Goal: Transaction & Acquisition: Purchase product/service

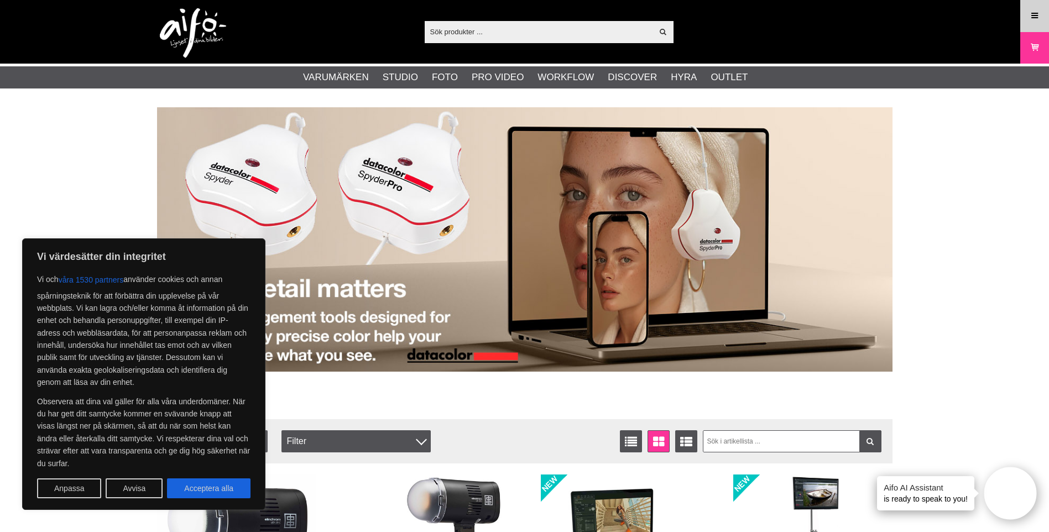
click at [1036, 14] on icon at bounding box center [1035, 16] width 10 height 12
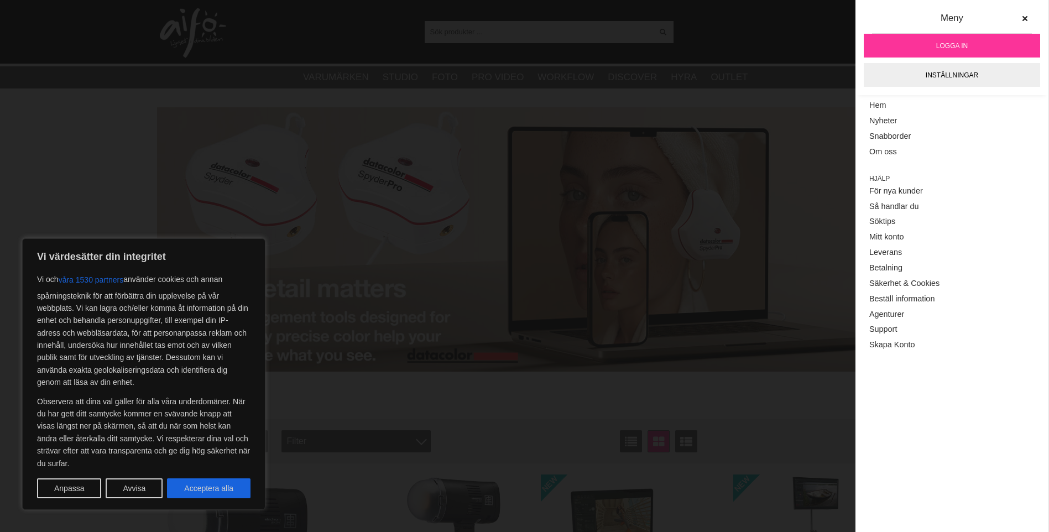
click at [929, 50] on link "Logga in" at bounding box center [952, 46] width 176 height 24
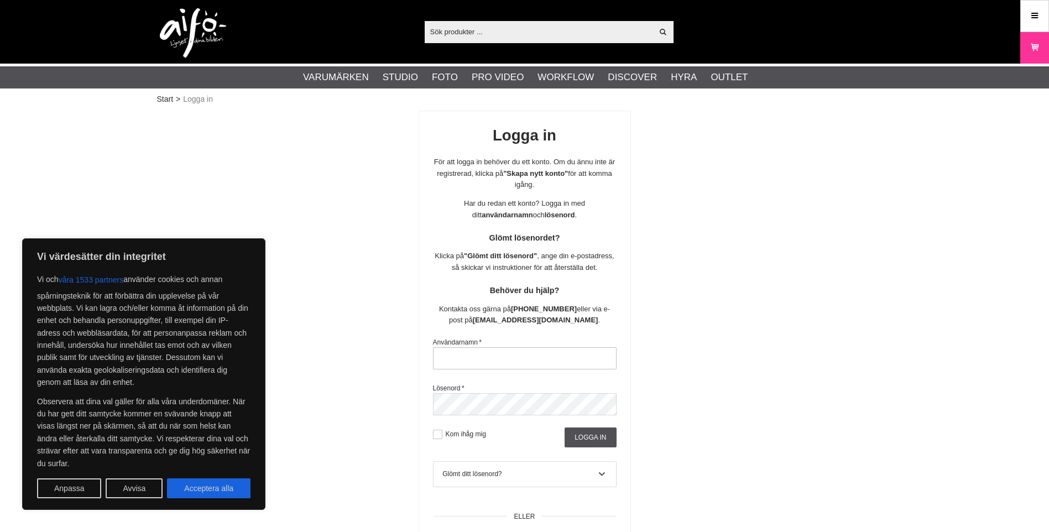
click at [538, 358] on input "text" at bounding box center [525, 358] width 184 height 22
type input "sajber"
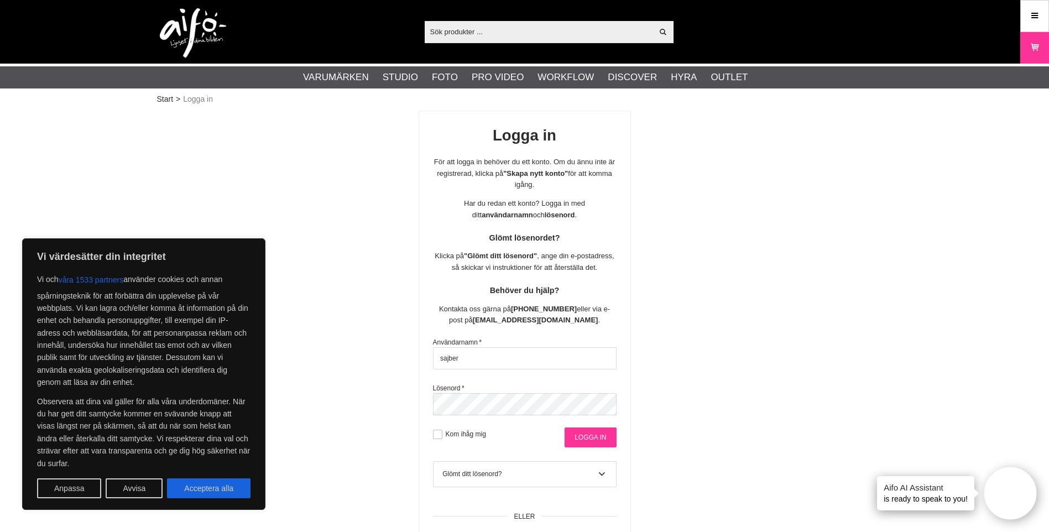
click at [585, 436] on input "Logga in" at bounding box center [590, 438] width 51 height 20
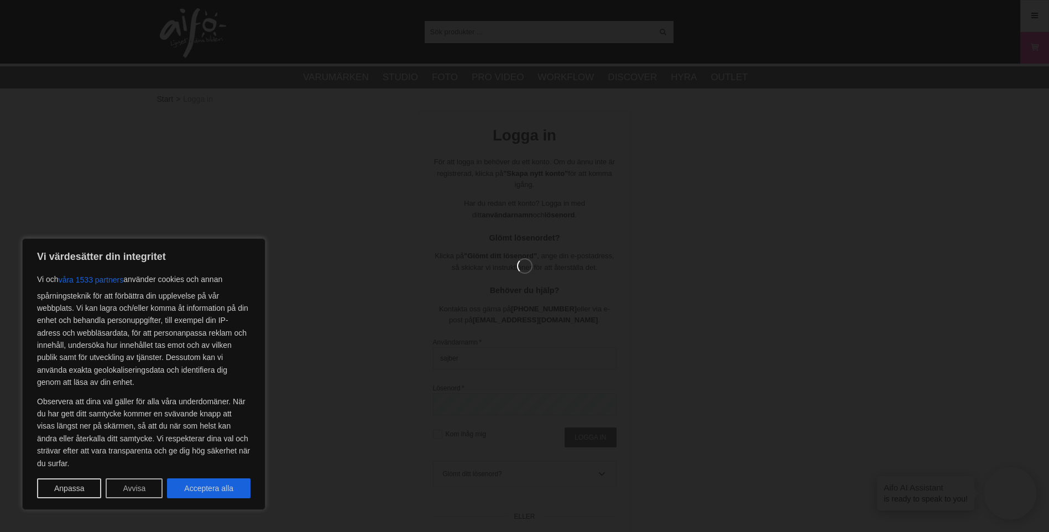
click at [144, 488] on button "Avvisa" at bounding box center [134, 488] width 57 height 20
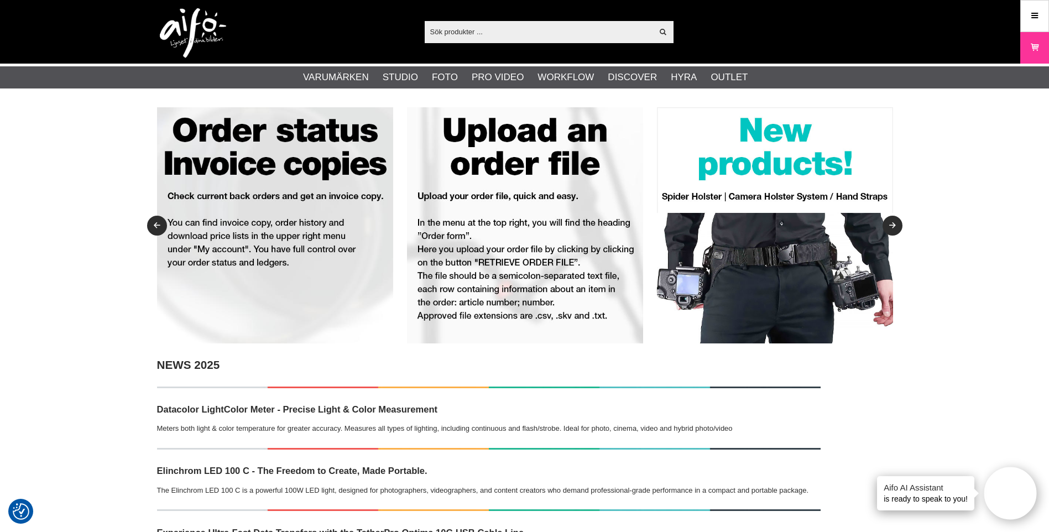
click at [1030, 17] on icon at bounding box center [1035, 16] width 10 height 12
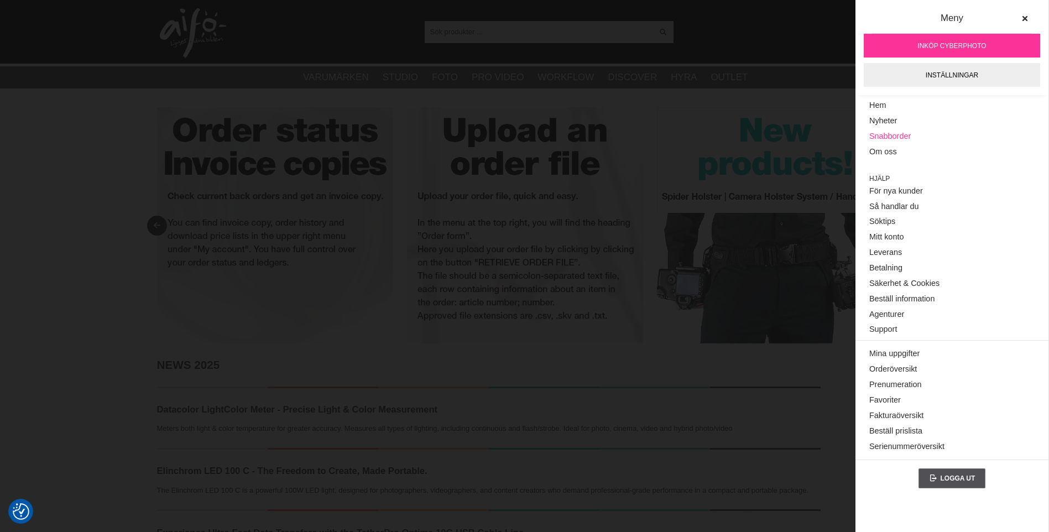
click at [915, 131] on link "Snabborder" at bounding box center [951, 136] width 165 height 15
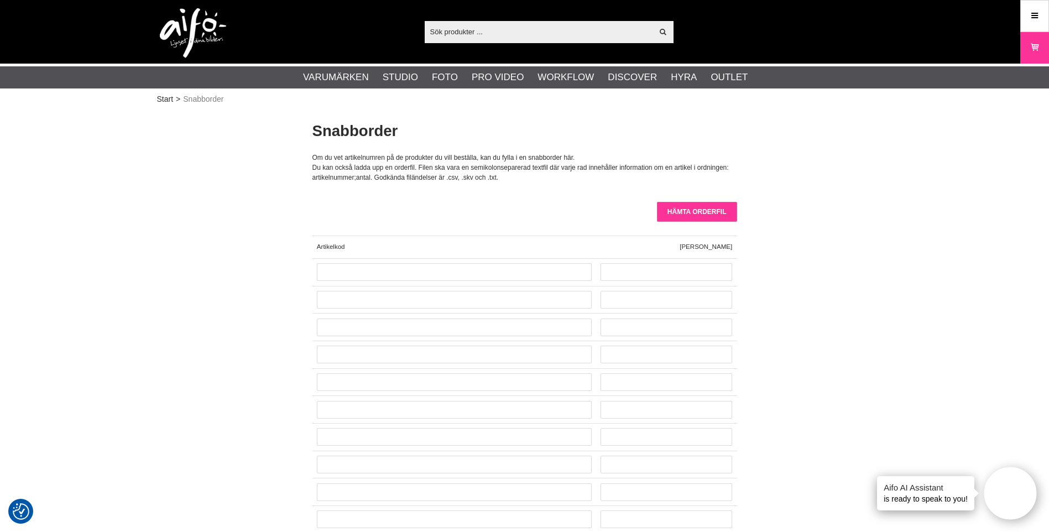
click at [726, 210] on input "Hämta orderfil" at bounding box center [697, 212] width 80 height 20
click at [707, 216] on input "Hämta orderfil" at bounding box center [697, 212] width 80 height 20
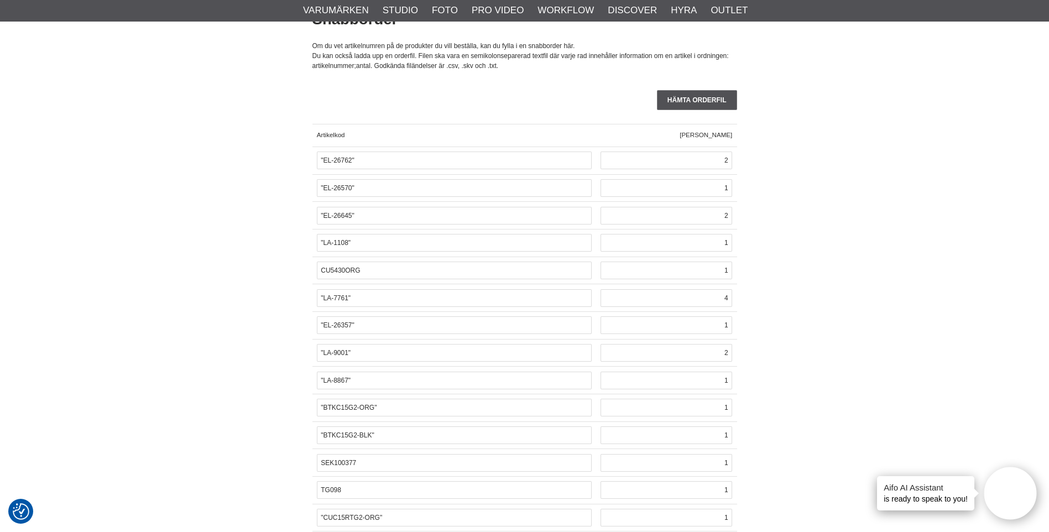
scroll to position [111, 0]
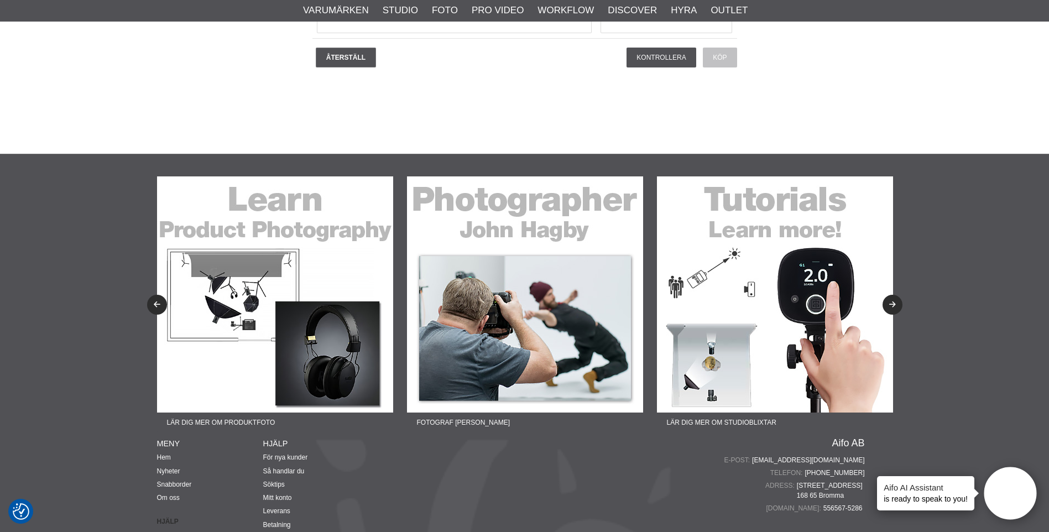
scroll to position [2876, 0]
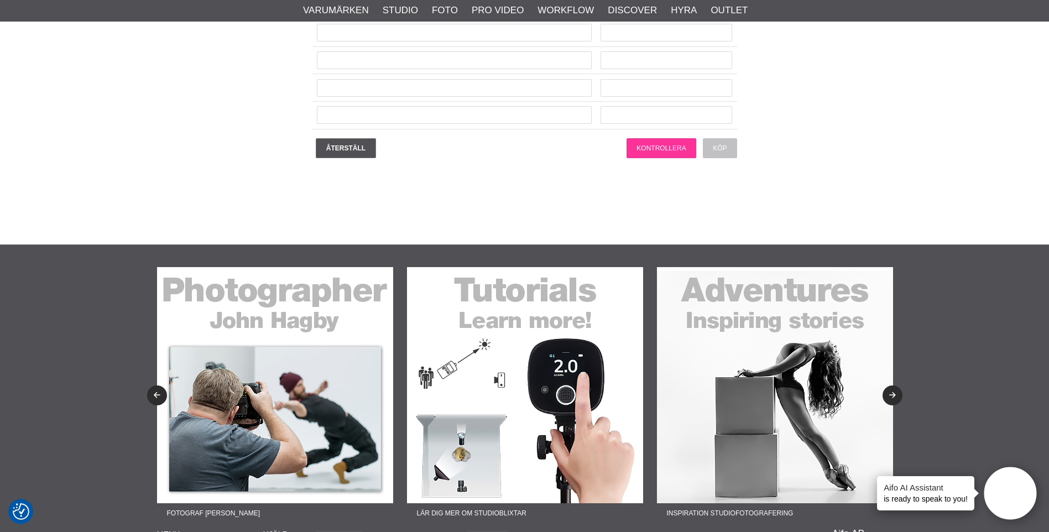
click at [655, 151] on input "Kontrollera" at bounding box center [661, 148] width 69 height 20
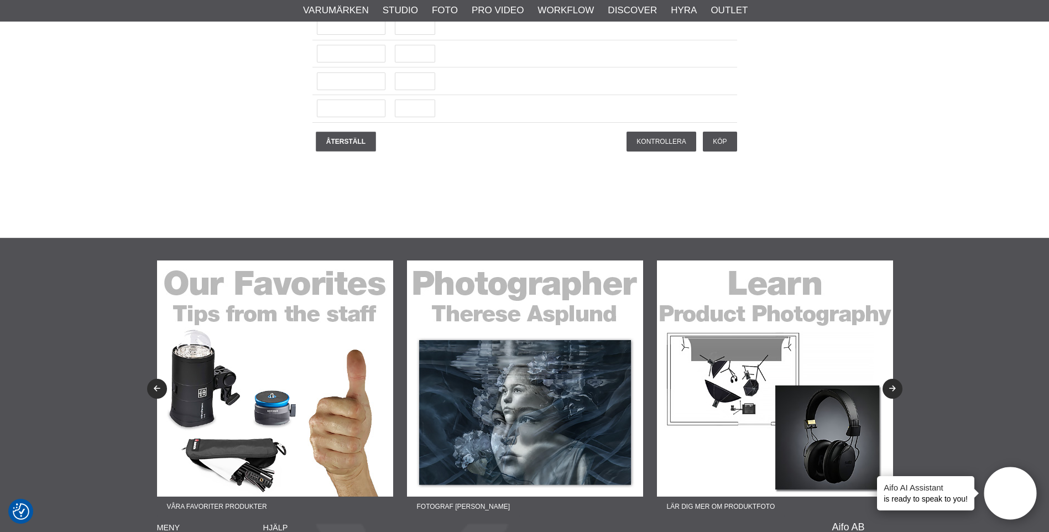
scroll to position [2987, 0]
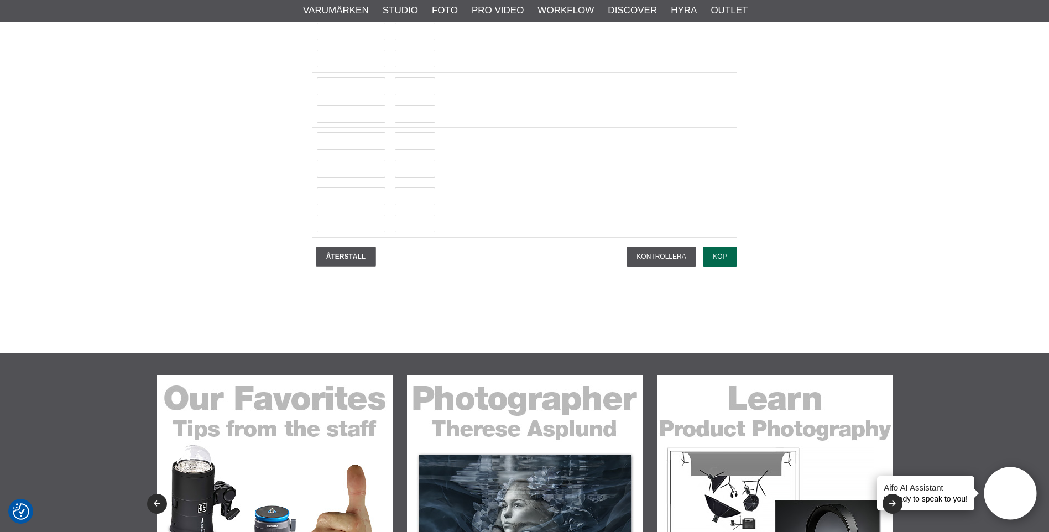
click at [712, 258] on input "Köp" at bounding box center [720, 257] width 34 height 20
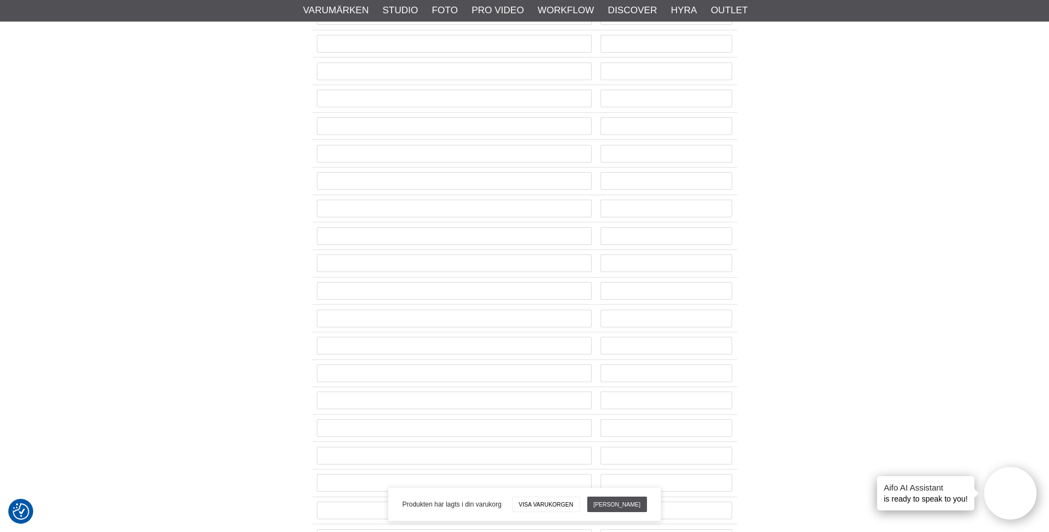
scroll to position [0, 0]
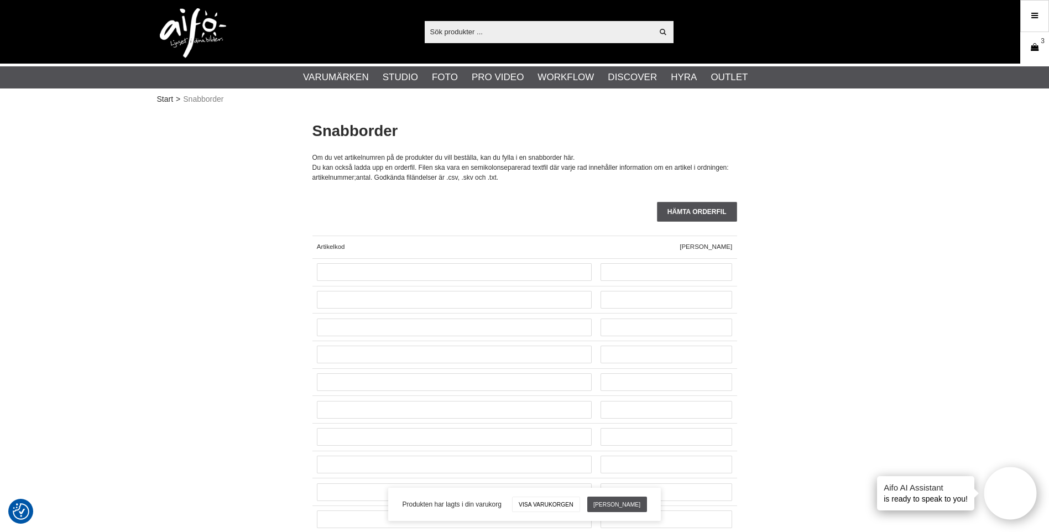
click at [1032, 45] on icon at bounding box center [1034, 47] width 11 height 12
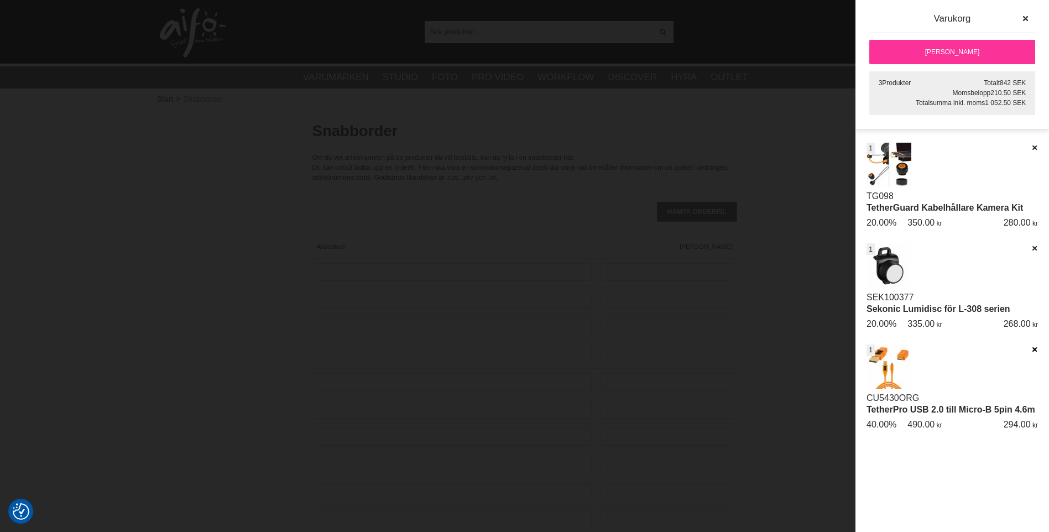
click at [1033, 347] on icon at bounding box center [1034, 350] width 7 height 8
click at [1033, 249] on icon at bounding box center [1034, 248] width 7 height 8
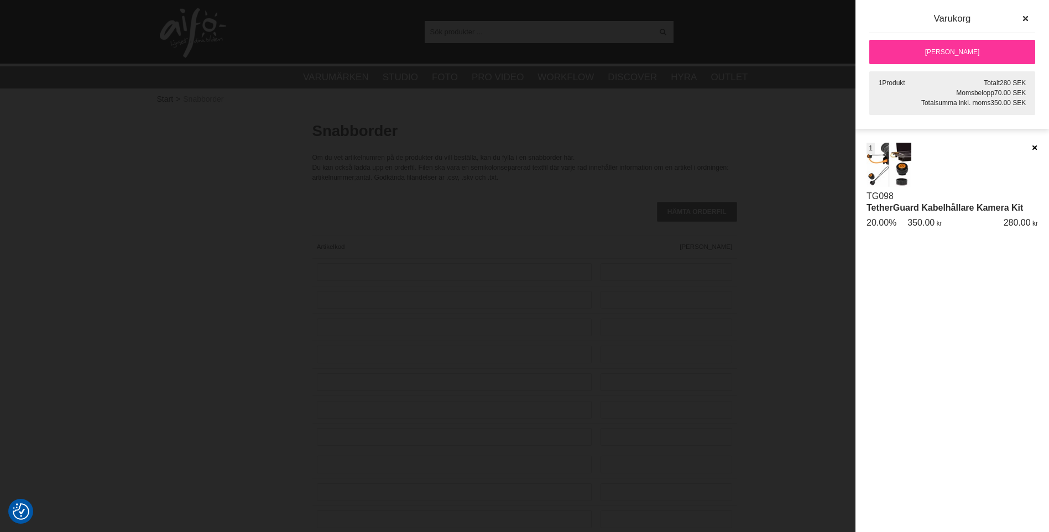
click at [1034, 147] on icon at bounding box center [1034, 148] width 7 height 8
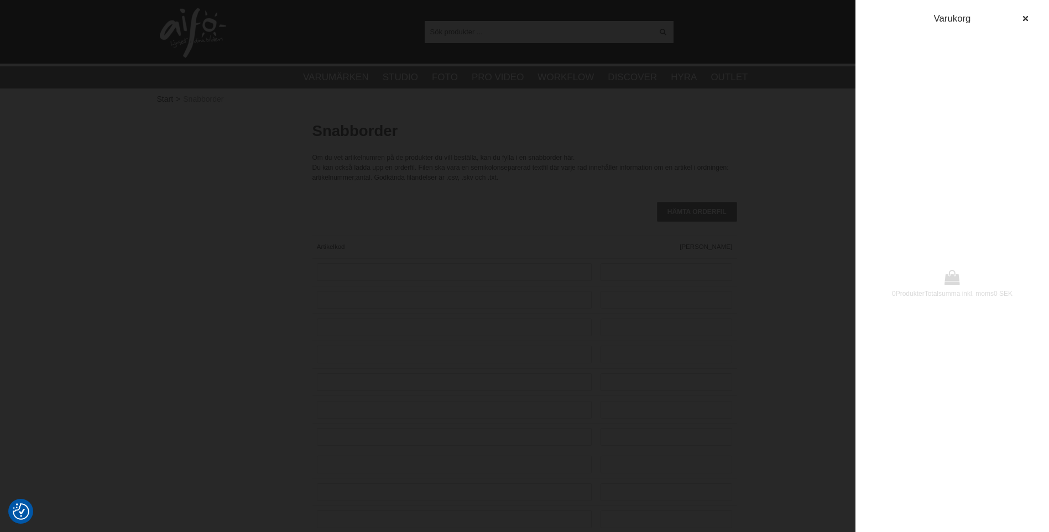
click at [480, 371] on div at bounding box center [524, 266] width 1049 height 532
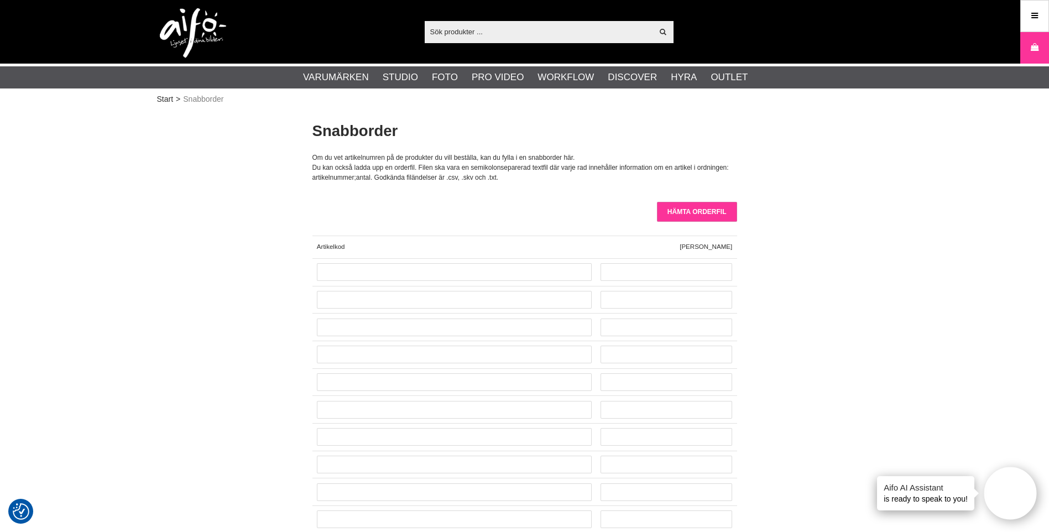
click at [711, 211] on input "Hämta orderfil" at bounding box center [697, 212] width 80 height 20
click at [696, 215] on input "Hämta orderfil" at bounding box center [697, 212] width 80 height 20
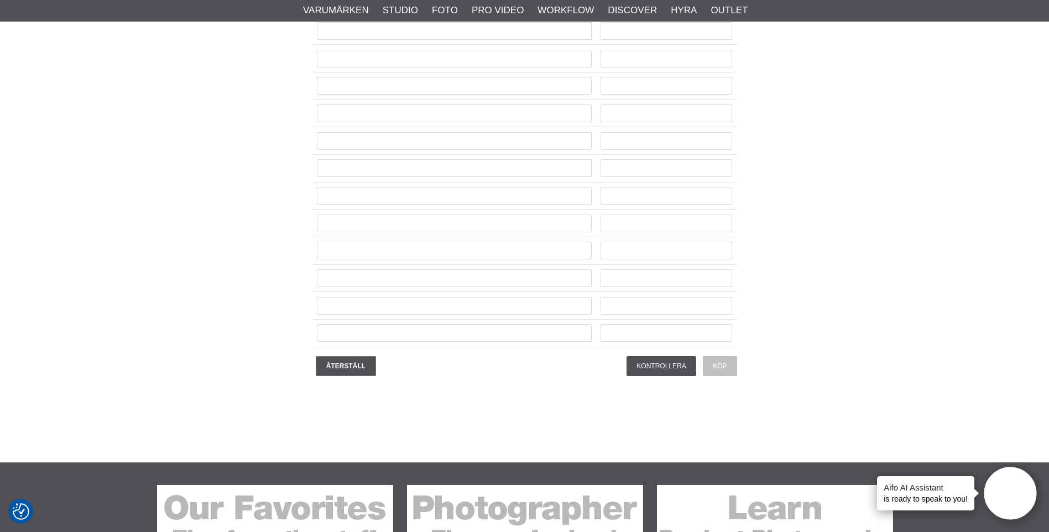
scroll to position [2710, 0]
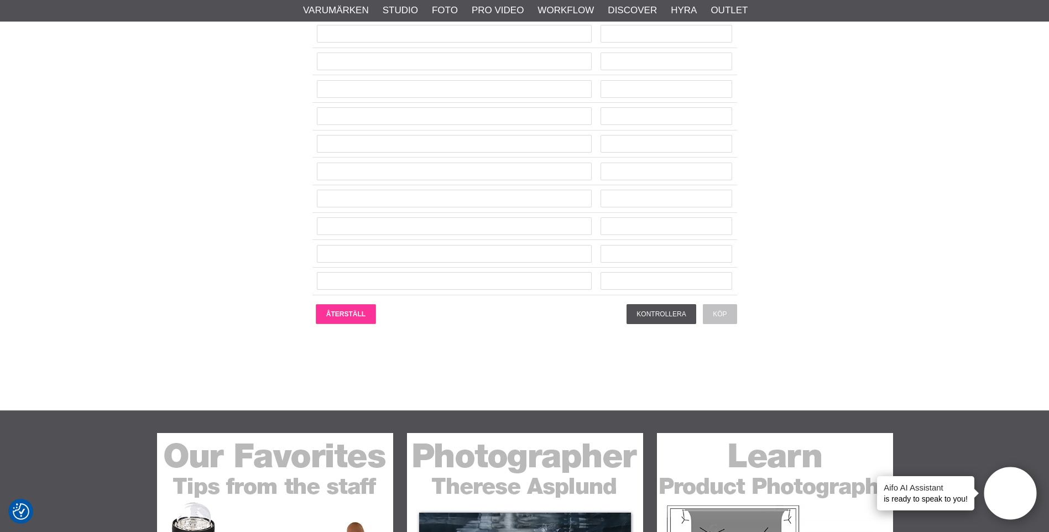
click at [355, 322] on input "Återställ" at bounding box center [346, 314] width 60 height 20
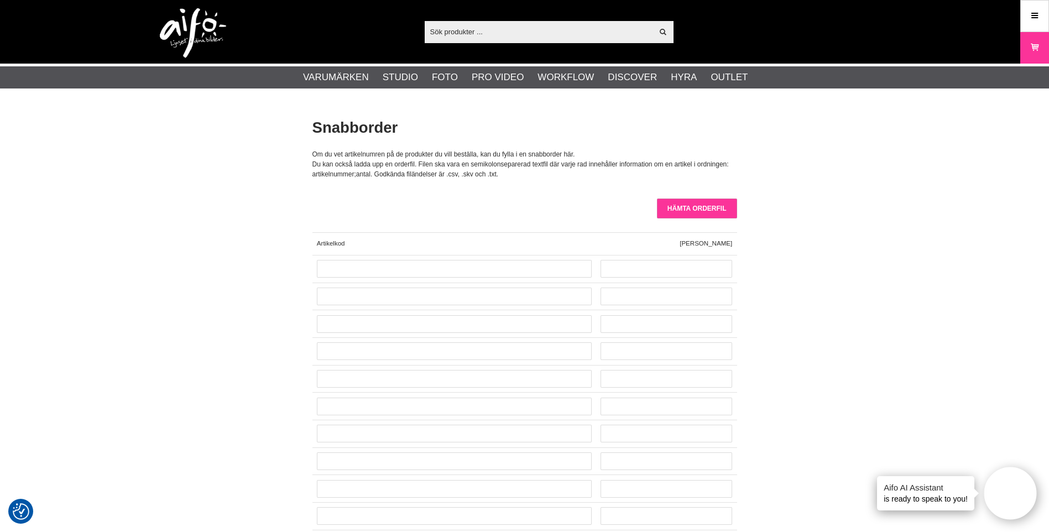
click at [693, 212] on input "Hämta orderfil" at bounding box center [697, 209] width 80 height 20
click at [712, 211] on input "Hämta orderfil" at bounding box center [697, 209] width 80 height 20
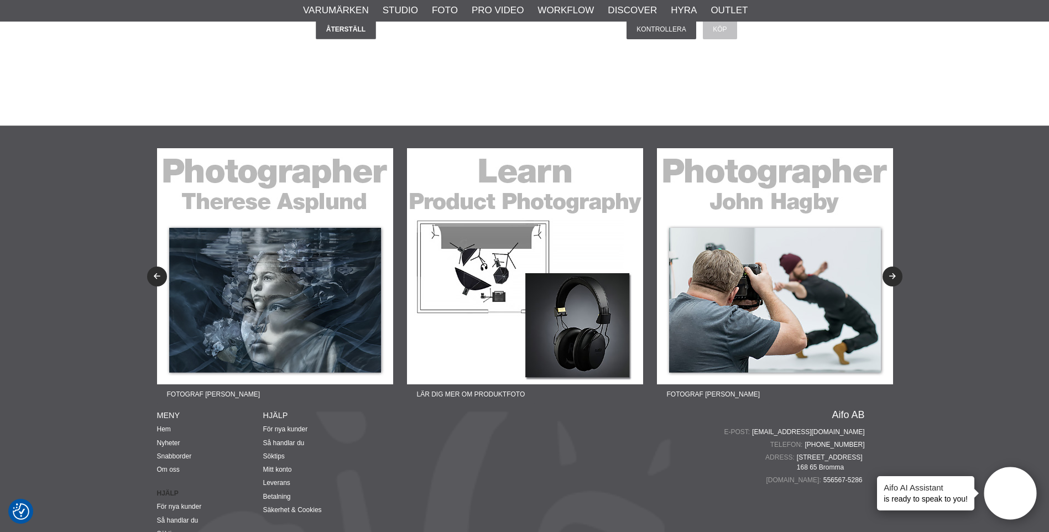
scroll to position [2821, 0]
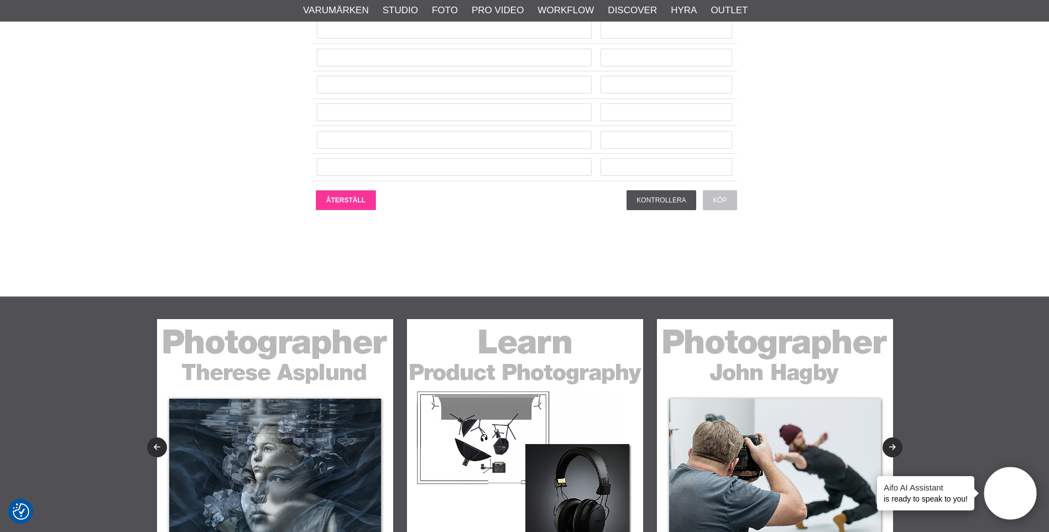
click at [369, 204] on input "Återställ" at bounding box center [346, 200] width 60 height 20
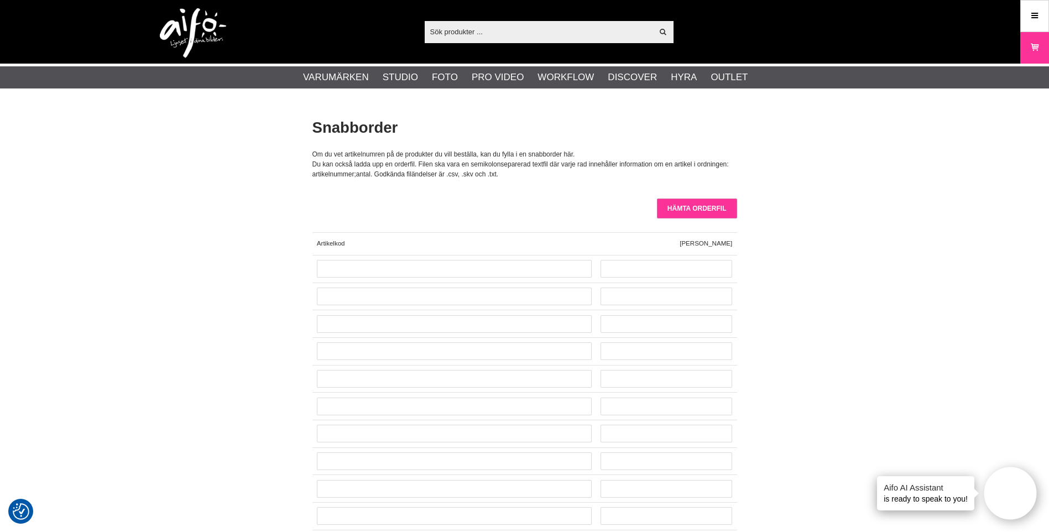
click at [670, 217] on input "Hämta orderfil" at bounding box center [697, 209] width 80 height 20
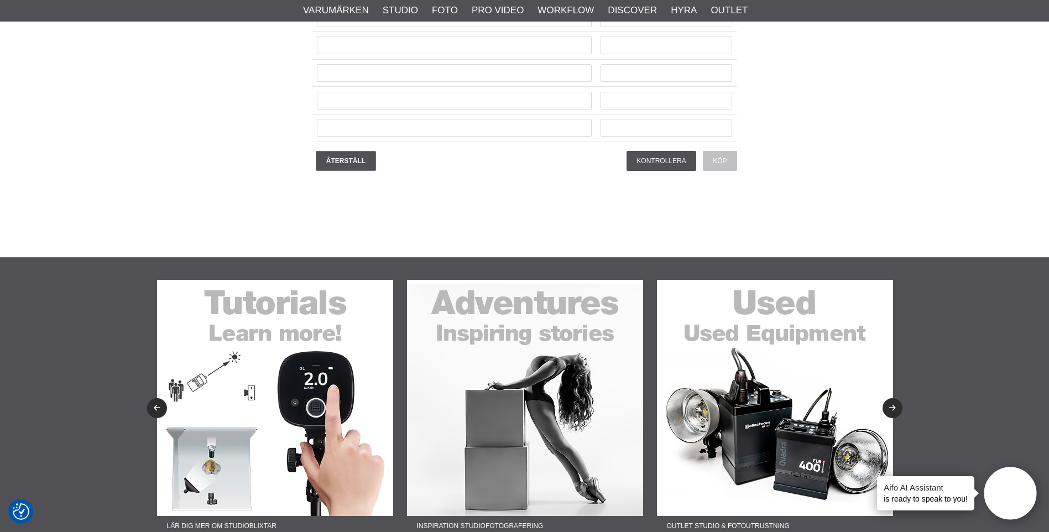
scroll to position [2710, 0]
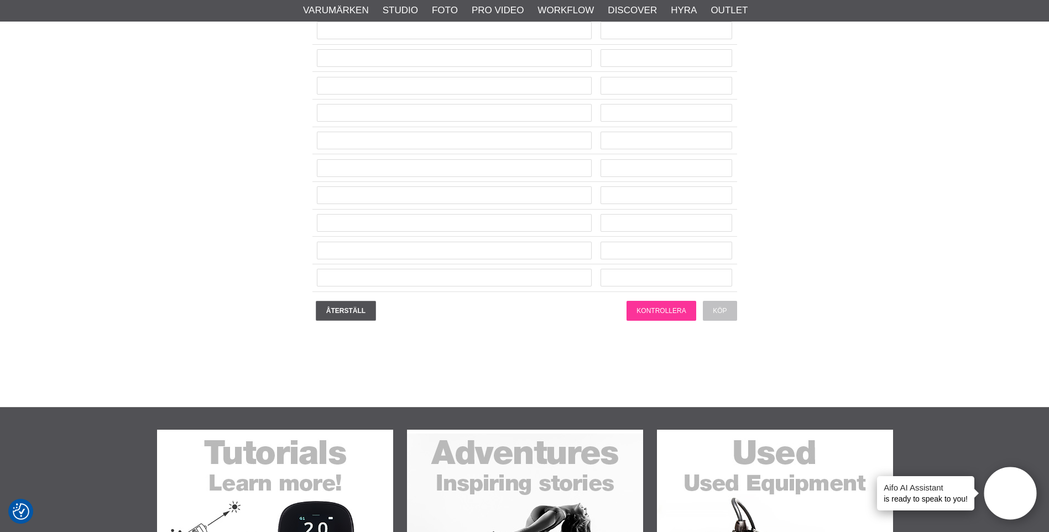
click at [645, 306] on input "Kontrollera" at bounding box center [661, 311] width 69 height 20
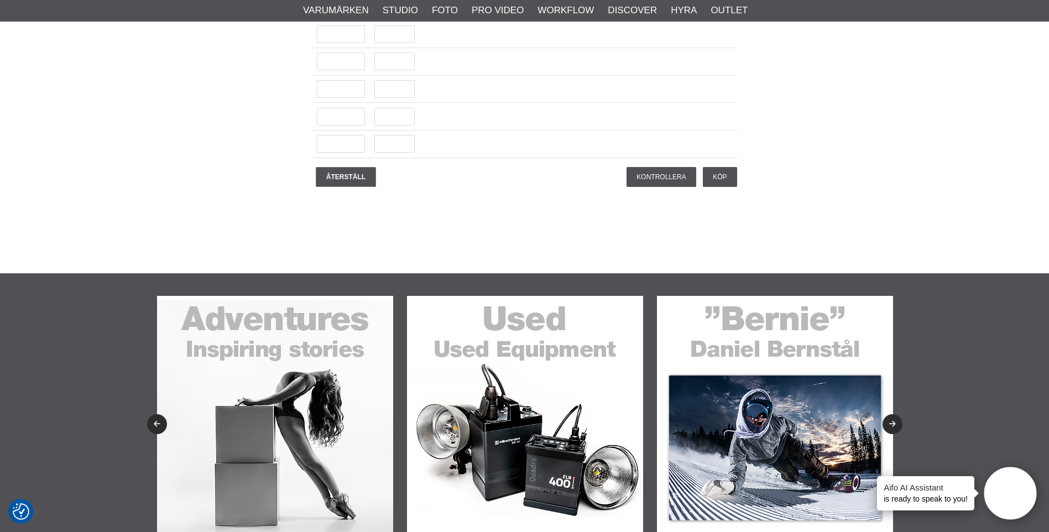
scroll to position [2931, 0]
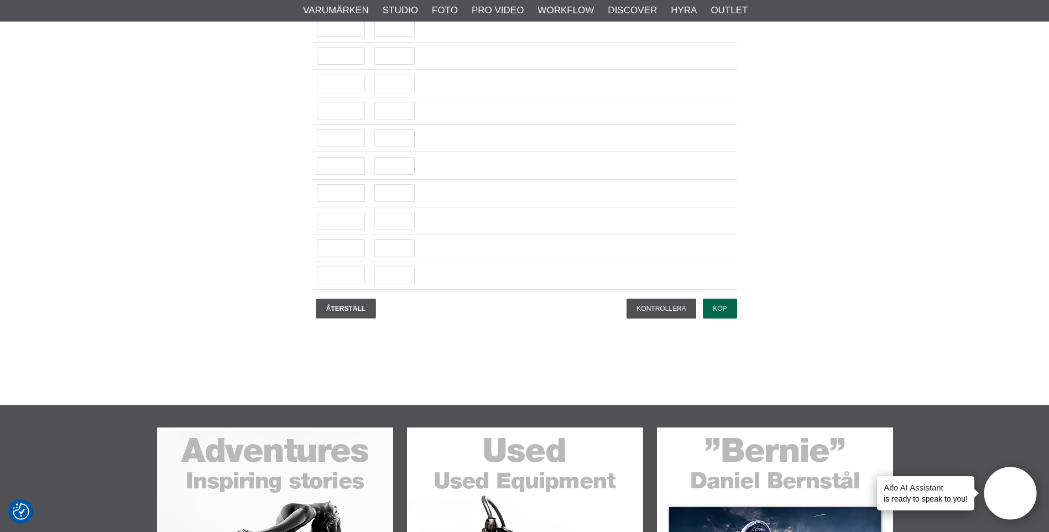
click at [720, 309] on input "Köp" at bounding box center [720, 309] width 34 height 20
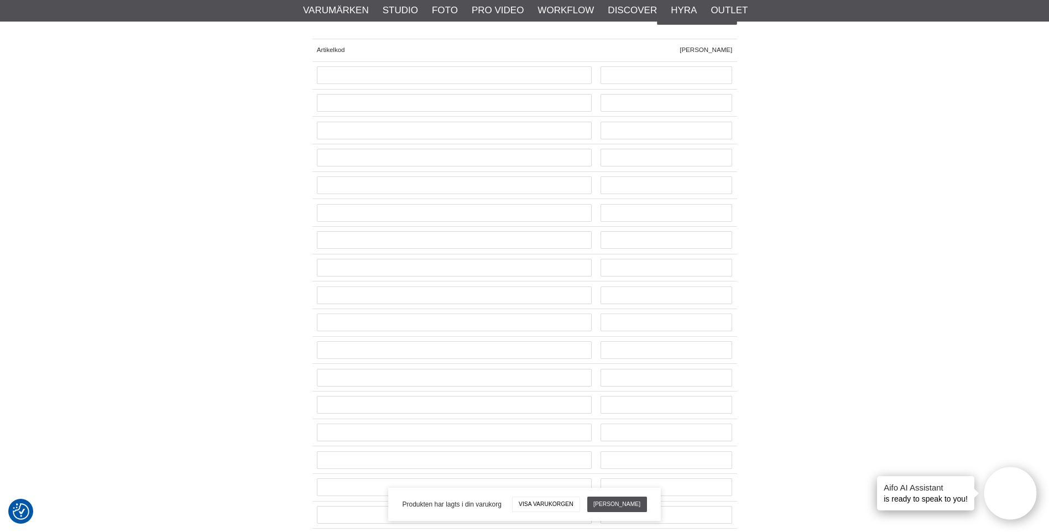
scroll to position [0, 0]
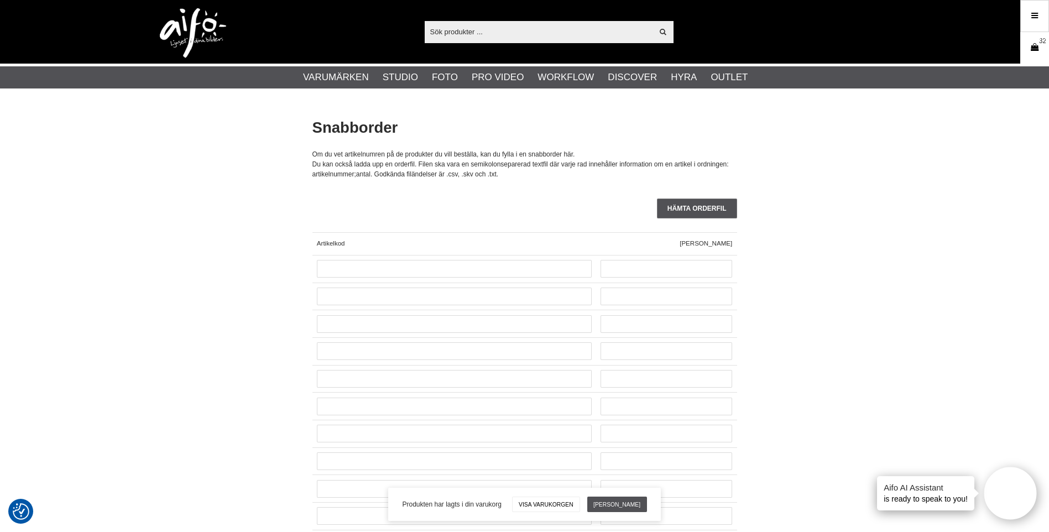
click at [1022, 48] on link "Varukorg 32" at bounding box center [1035, 48] width 28 height 26
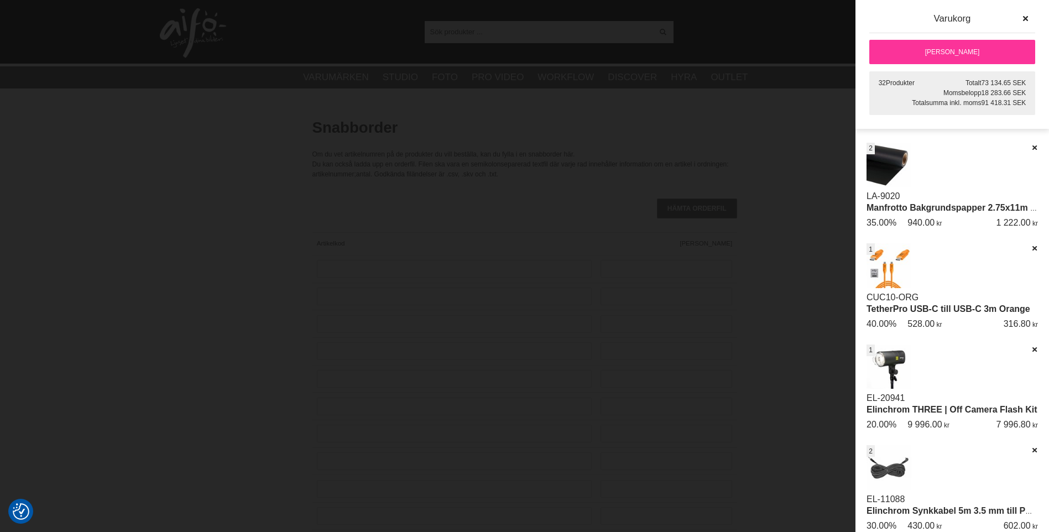
click at [981, 55] on link "[PERSON_NAME]" at bounding box center [952, 52] width 166 height 24
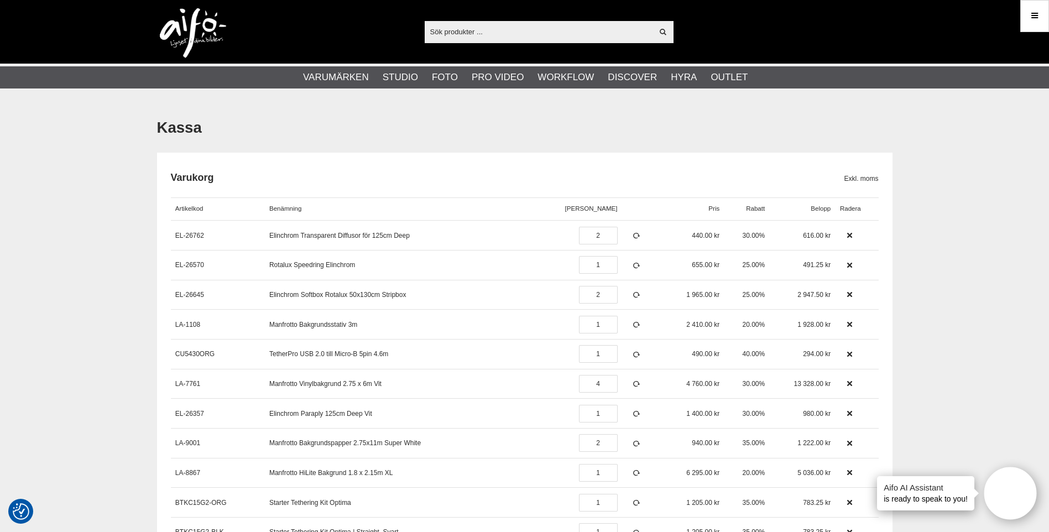
click at [802, 326] on span "1 928.00" at bounding box center [811, 325] width 26 height 8
drag, startPoint x: 791, startPoint y: 352, endPoint x: 822, endPoint y: 352, distance: 31.5
click at [822, 352] on div "294.00" at bounding box center [802, 354] width 66 height 30
drag, startPoint x: 787, startPoint y: 383, endPoint x: 817, endPoint y: 384, distance: 29.9
click at [817, 384] on div "13 328.00" at bounding box center [802, 384] width 66 height 30
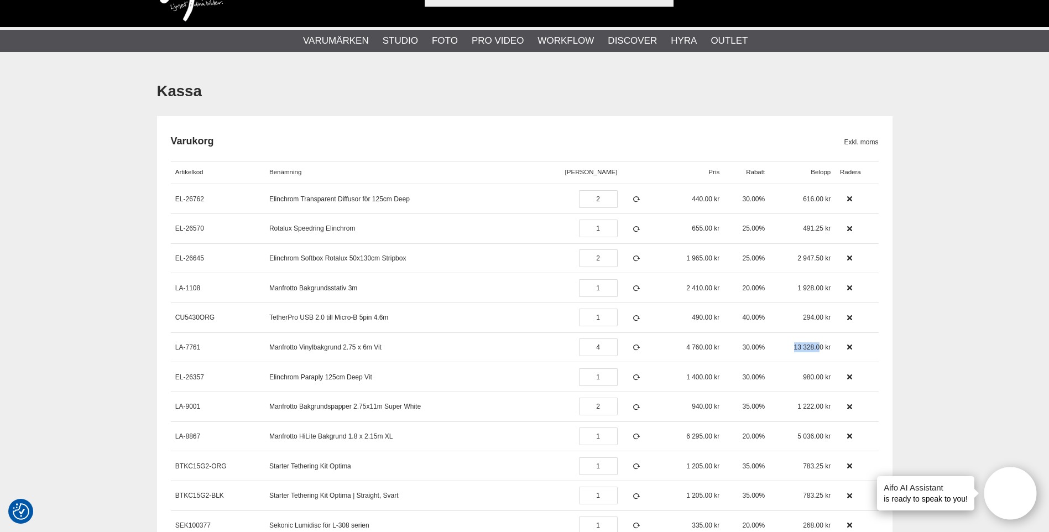
scroll to position [55, 0]
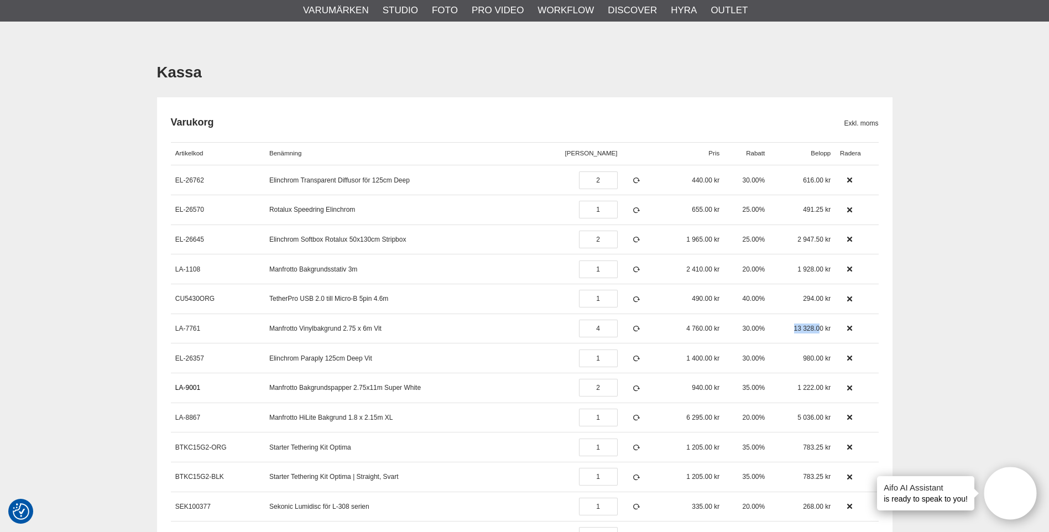
click at [196, 384] on link "LA-9001" at bounding box center [187, 388] width 25 height 8
drag, startPoint x: 196, startPoint y: 384, endPoint x: 298, endPoint y: 388, distance: 102.4
click at [298, 388] on link "Manfrotto Bakgrundspapper 2.75x11m Super White" at bounding box center [345, 388] width 152 height 8
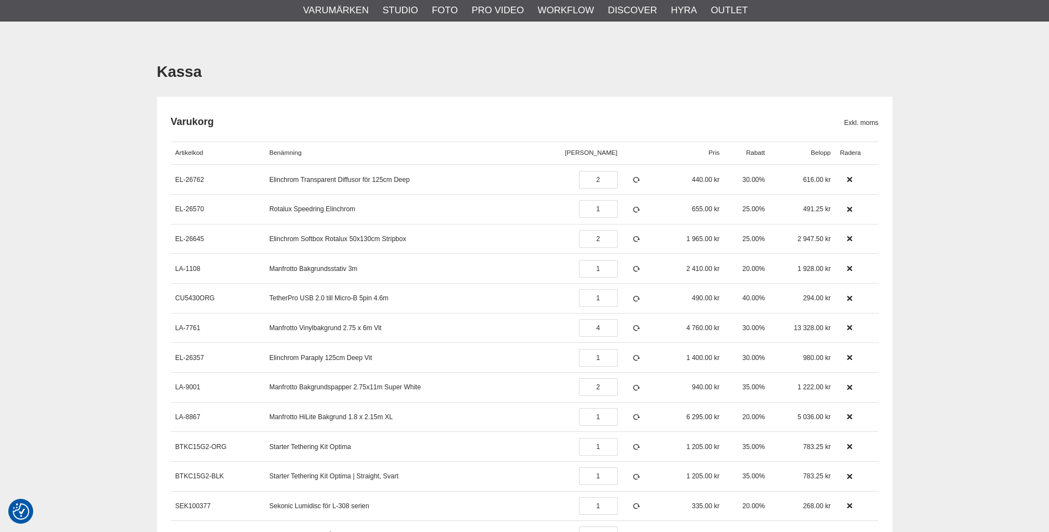
scroll to position [55, 0]
click at [812, 385] on span "1 222.00" at bounding box center [811, 388] width 26 height 8
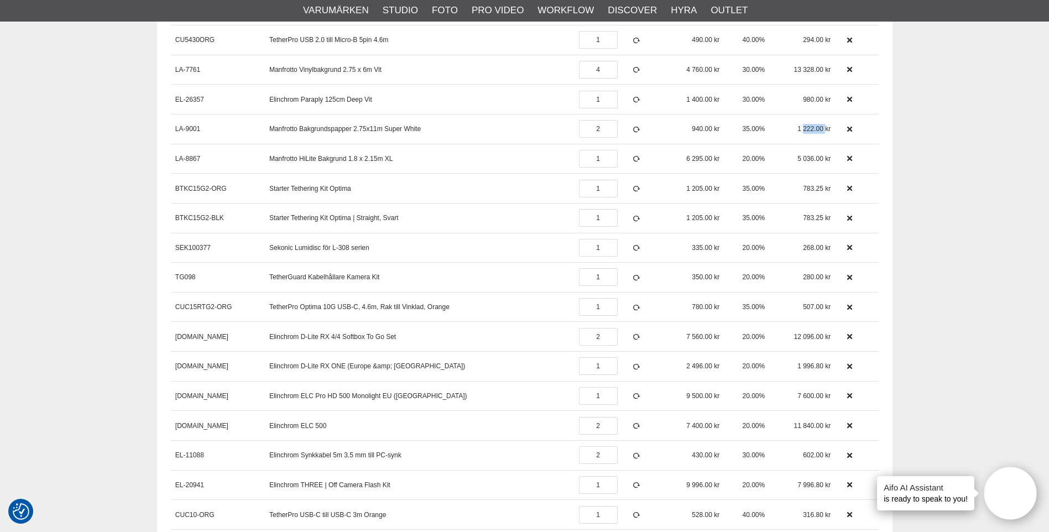
scroll to position [332, 0]
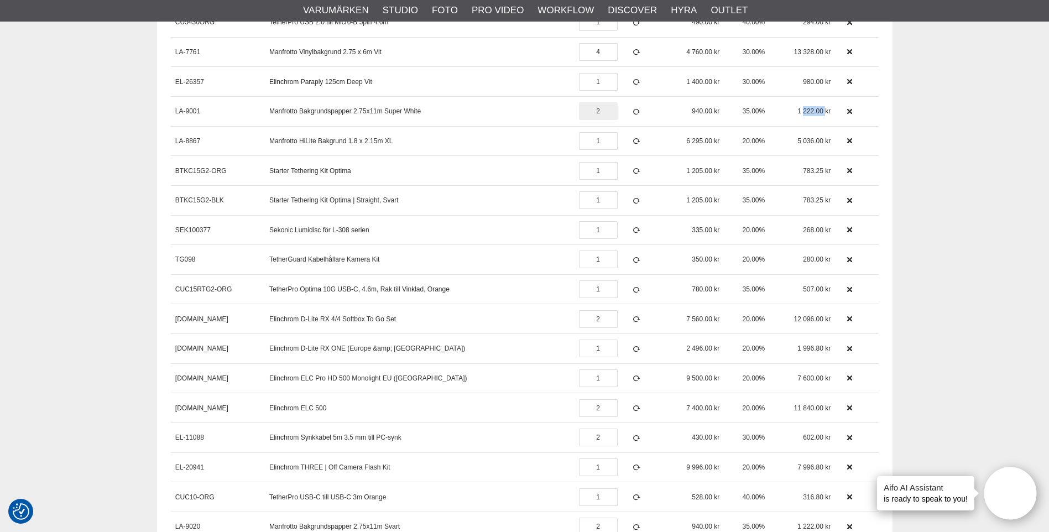
click at [590, 114] on input "2" at bounding box center [598, 111] width 39 height 18
type input "5"
click at [632, 111] on icon at bounding box center [636, 112] width 9 height 8
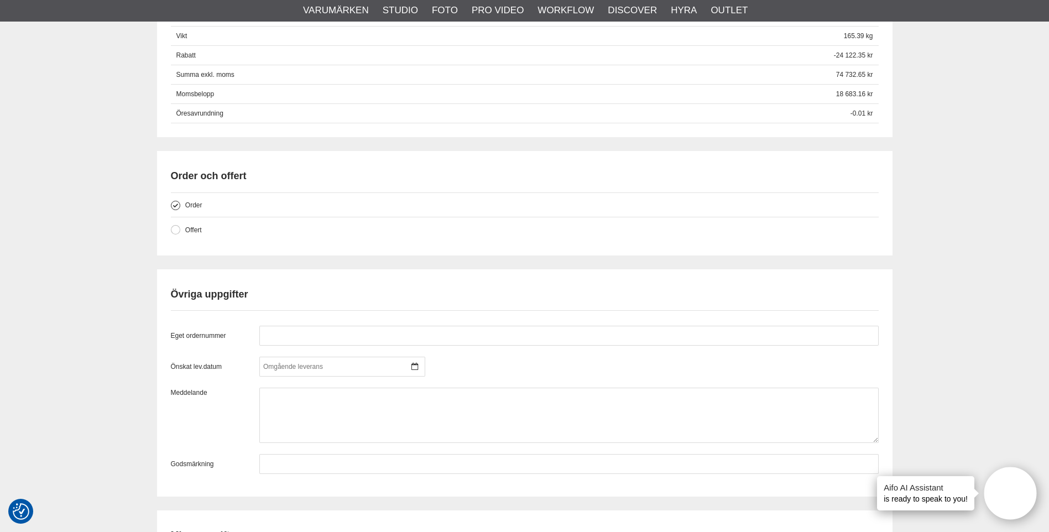
scroll to position [1383, 0]
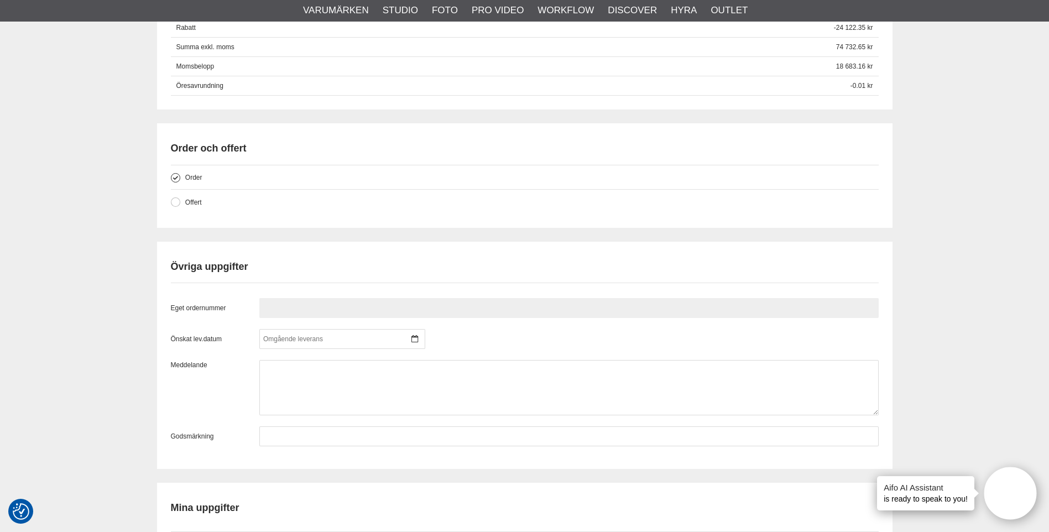
click at [371, 313] on input "text" at bounding box center [568, 308] width 619 height 20
type input "874050"
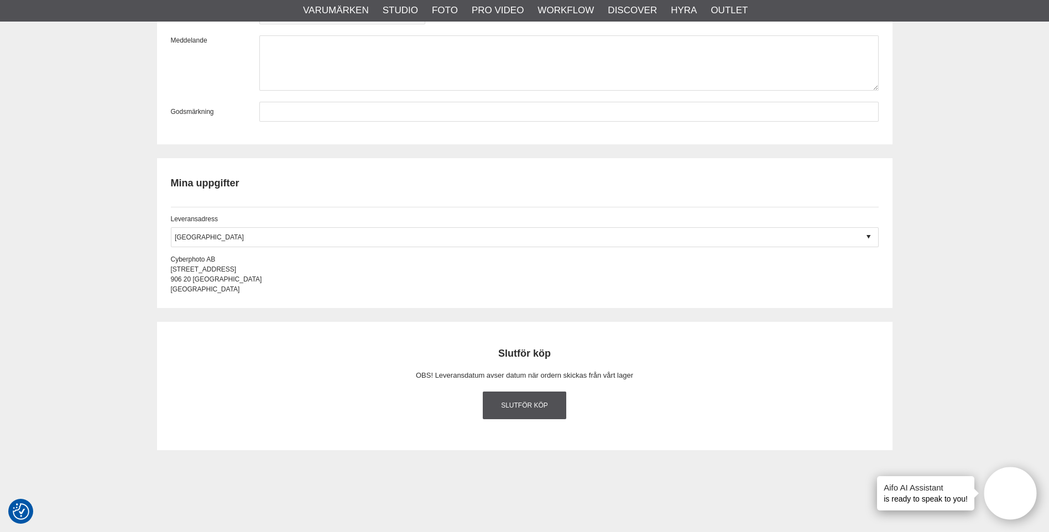
scroll to position [1715, 0]
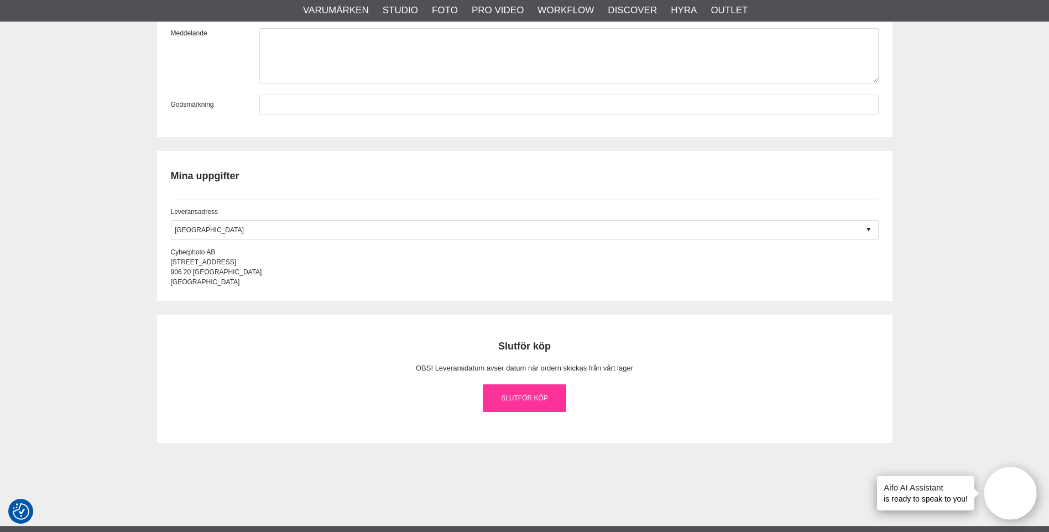
click at [514, 400] on link "Slutför köp" at bounding box center [525, 398] width 84 height 28
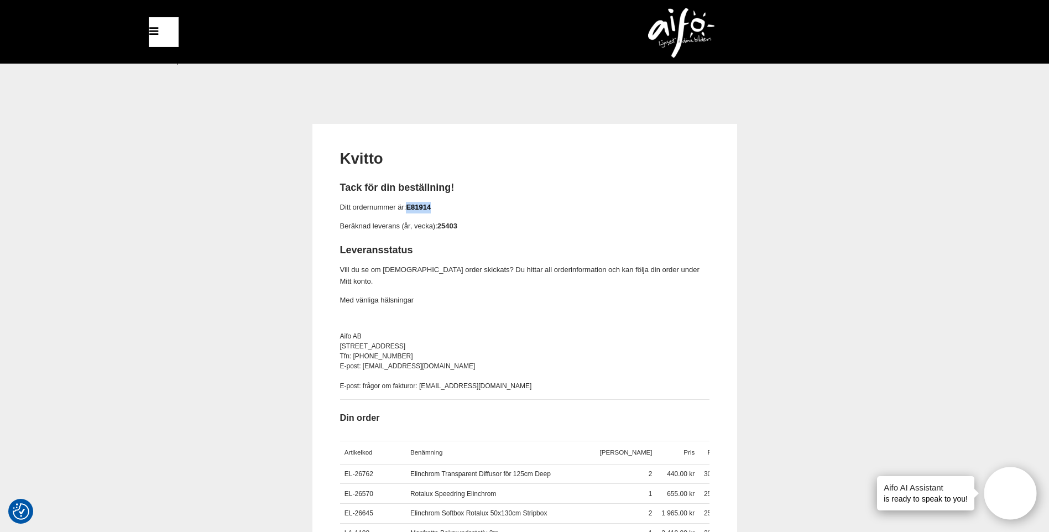
drag, startPoint x: 444, startPoint y: 207, endPoint x: 410, endPoint y: 205, distance: 33.8
click at [410, 205] on p "Ditt ordernummer är: E81914" at bounding box center [524, 208] width 369 height 12
copy link "E81914"
